Goal: Task Accomplishment & Management: Manage account settings

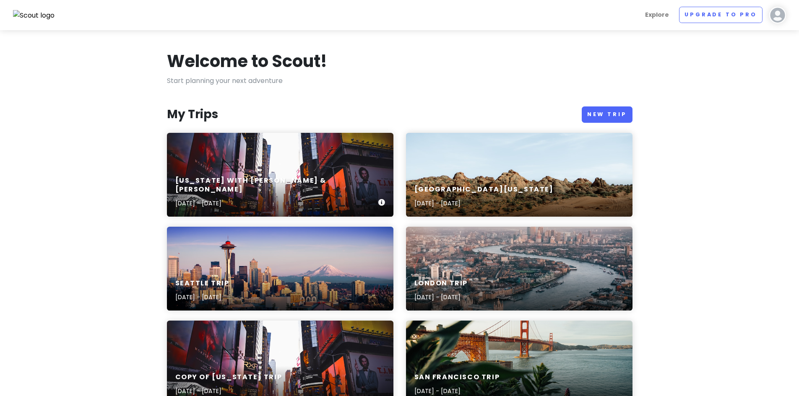
click at [245, 159] on div "[US_STATE] with [PERSON_NAME] & [PERSON_NAME] [DATE] - [DATE]" at bounding box center [280, 175] width 227 height 84
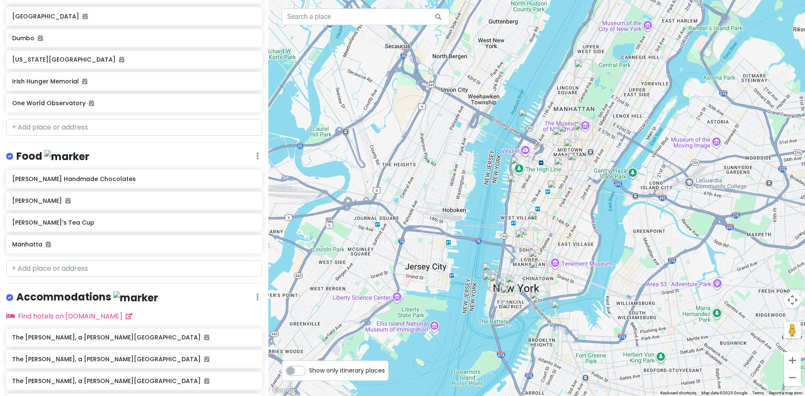
scroll to position [565, 0]
click at [39, 243] on div "[US_STATE] with [PERSON_NAME] & [PERSON_NAME] Private Change Dates Make a Copy …" at bounding box center [134, 198] width 268 height 396
click at [39, 240] on div "[US_STATE] with [PERSON_NAME] & [PERSON_NAME] Private Change Dates Make a Copy …" at bounding box center [134, 198] width 268 height 396
click at [37, 260] on input "text" at bounding box center [134, 268] width 256 height 17
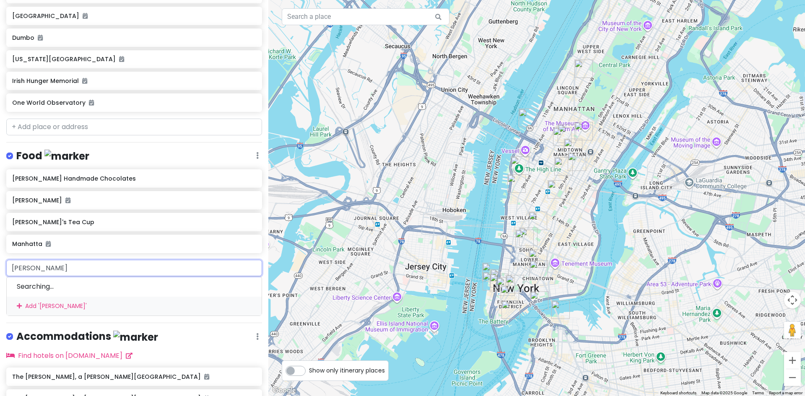
type input "[PERSON_NAME]"
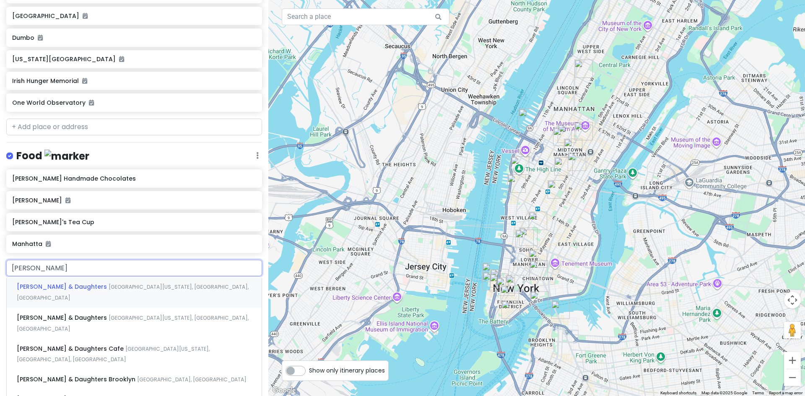
click at [44, 283] on span "[PERSON_NAME] & Daughters" at bounding box center [63, 287] width 92 height 8
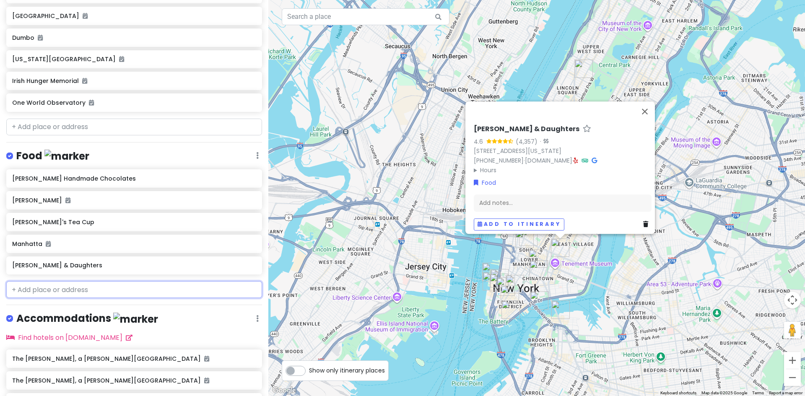
click at [55, 282] on input "text" at bounding box center [134, 290] width 256 height 17
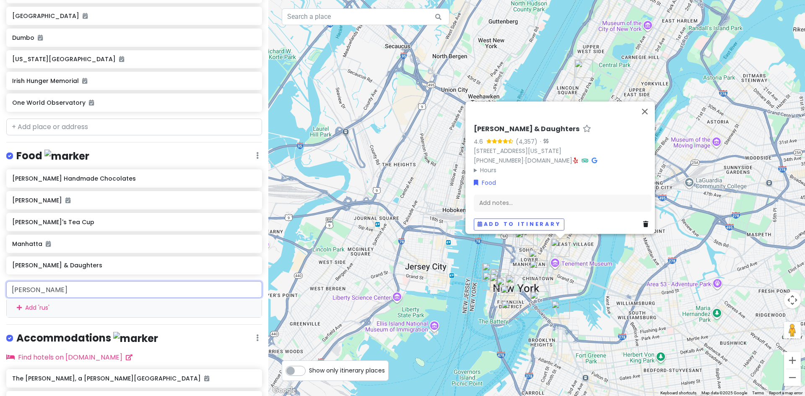
type input "[PERSON_NAME]"
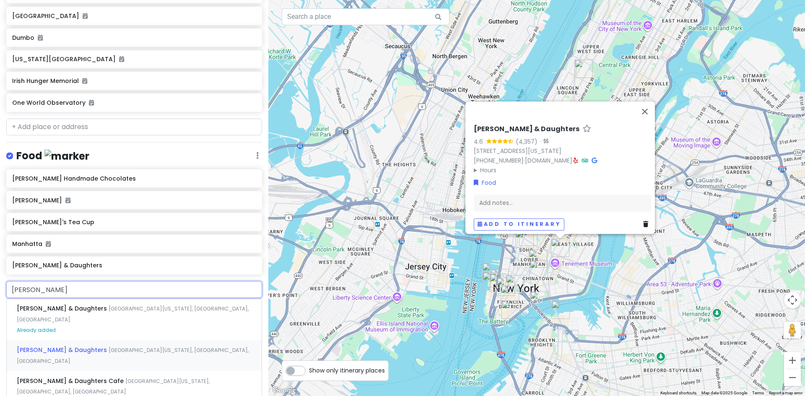
click at [53, 346] on span "[PERSON_NAME] & Daughters" at bounding box center [63, 350] width 92 height 8
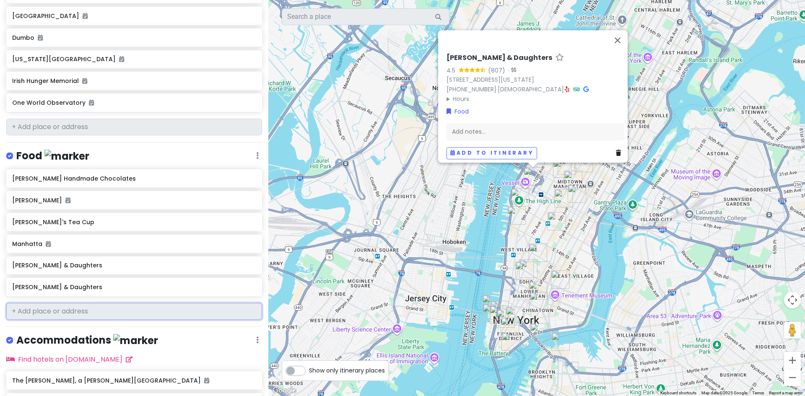
click at [80, 303] on input "text" at bounding box center [134, 311] width 256 height 17
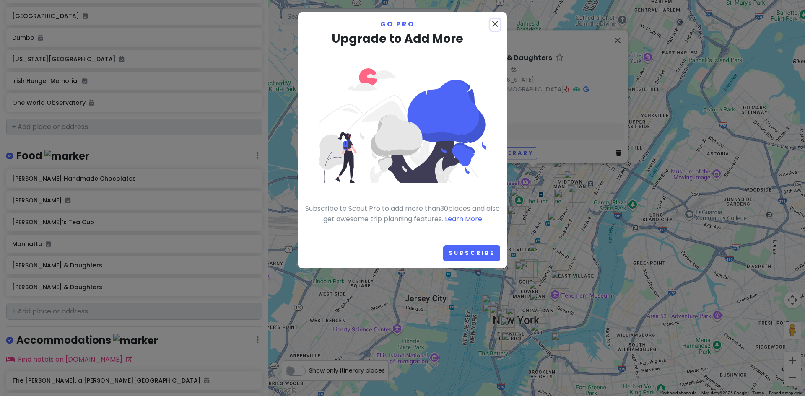
click at [497, 27] on icon "close" at bounding box center [495, 24] width 10 height 10
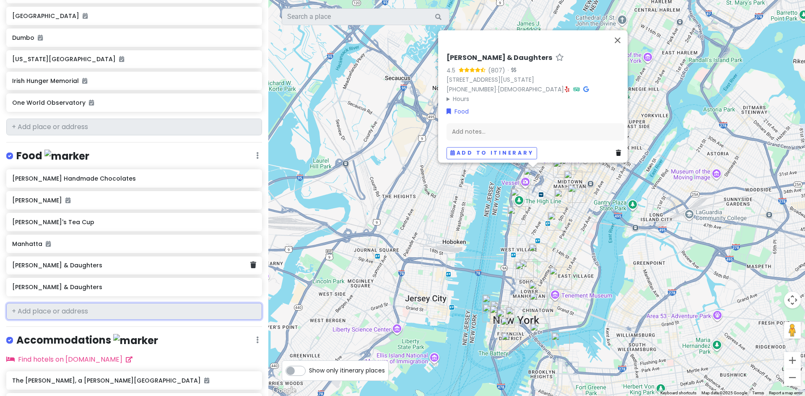
click at [222, 260] on div "[PERSON_NAME] & Daughters" at bounding box center [131, 266] width 238 height 12
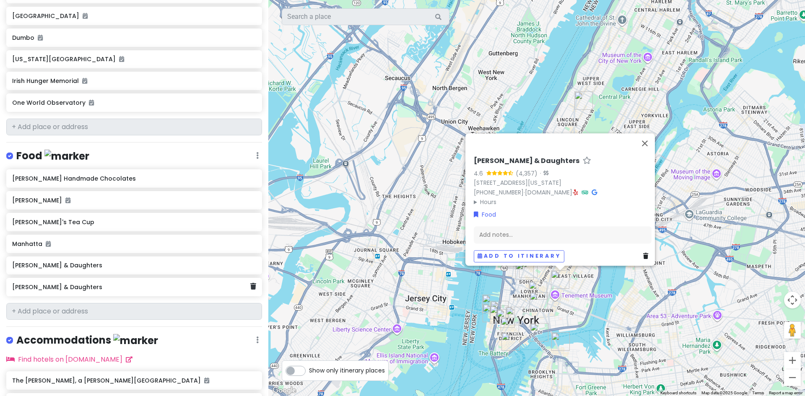
click at [188, 284] on h6 "[PERSON_NAME] & Daughters" at bounding box center [131, 288] width 238 height 8
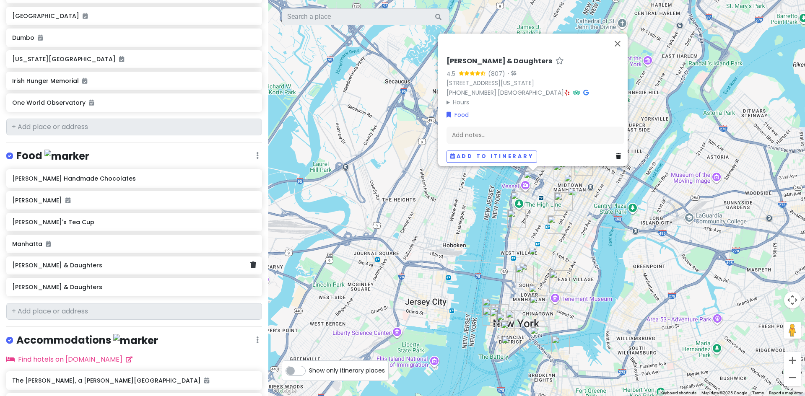
click at [134, 260] on div "[PERSON_NAME] & Daughters" at bounding box center [131, 266] width 238 height 12
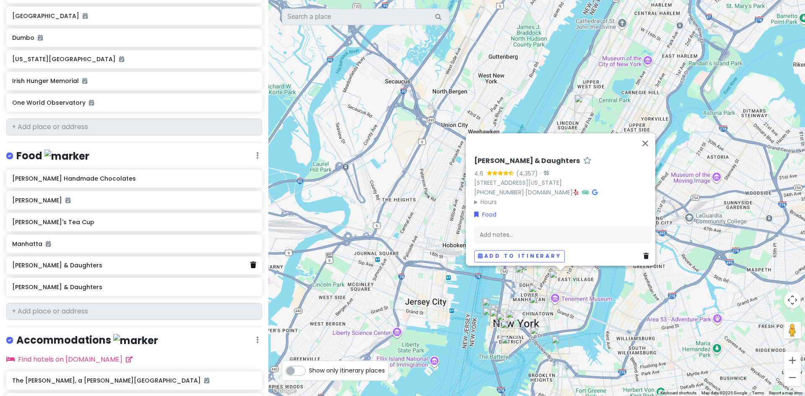
click at [250, 262] on icon at bounding box center [253, 265] width 6 height 7
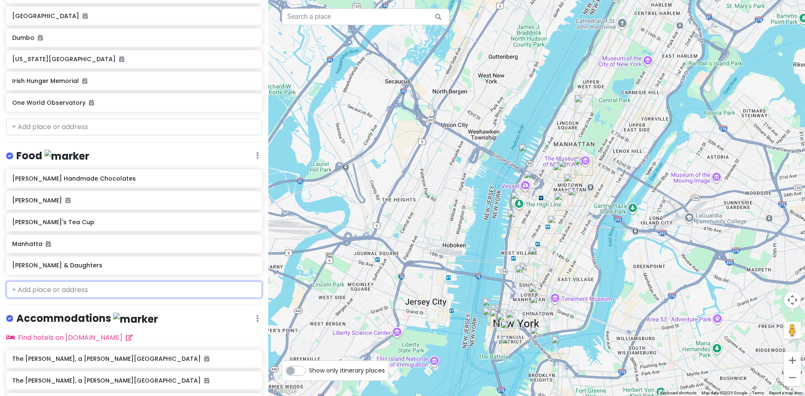
click at [79, 282] on input "text" at bounding box center [134, 290] width 256 height 17
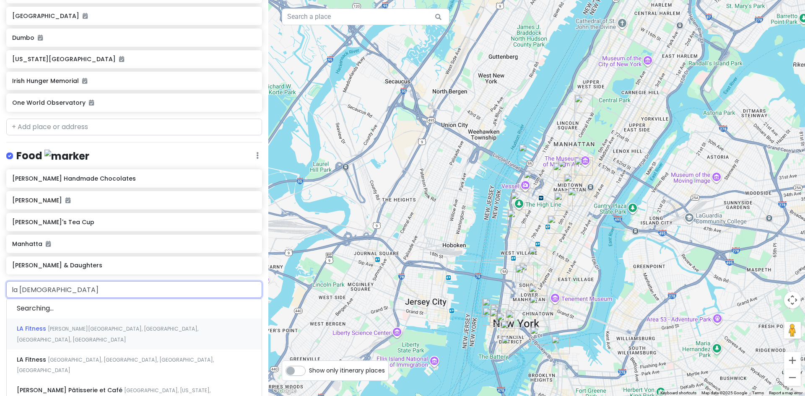
type input "la fer"
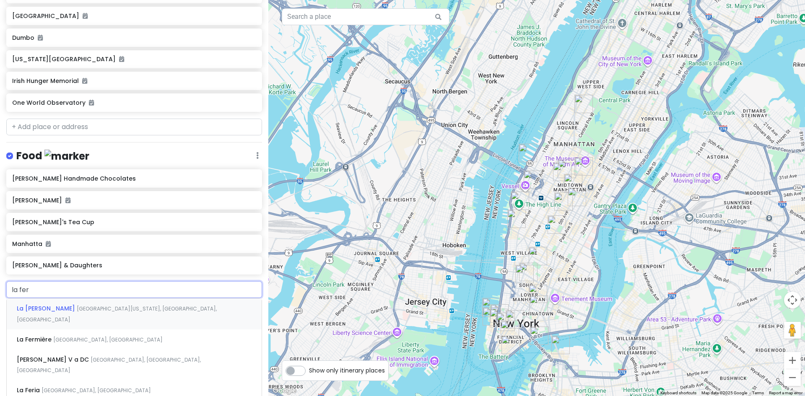
click at [46, 305] on span "La [PERSON_NAME]" at bounding box center [47, 309] width 60 height 8
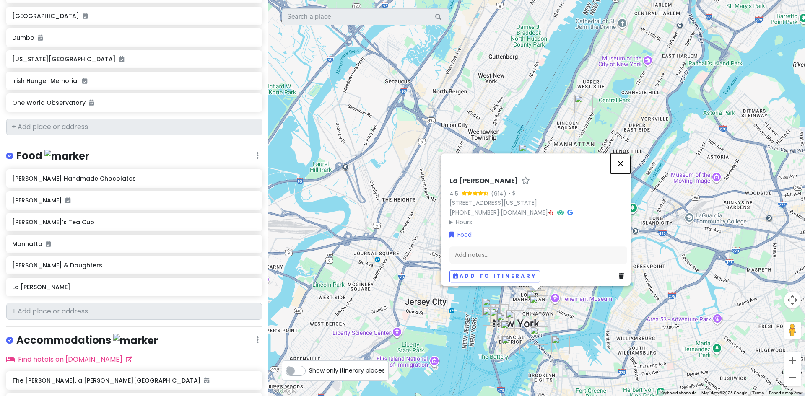
click at [628, 154] on button "Close" at bounding box center [621, 164] width 20 height 20
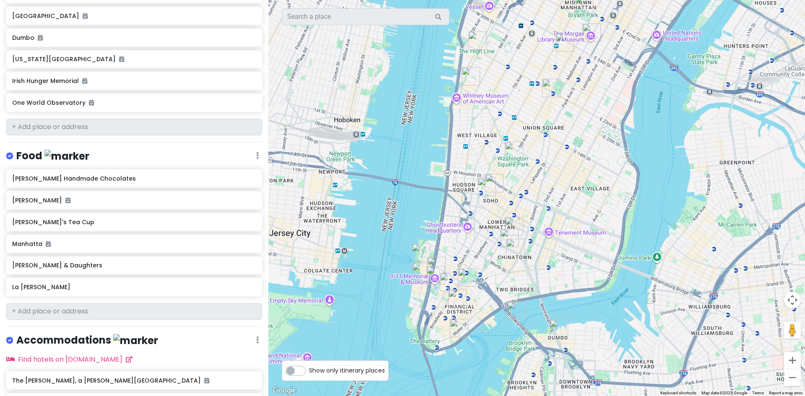
drag, startPoint x: 549, startPoint y: 326, endPoint x: 559, endPoint y: 246, distance: 80.3
click at [559, 246] on div at bounding box center [536, 198] width 537 height 396
